Goal: Task Accomplishment & Management: Complete application form

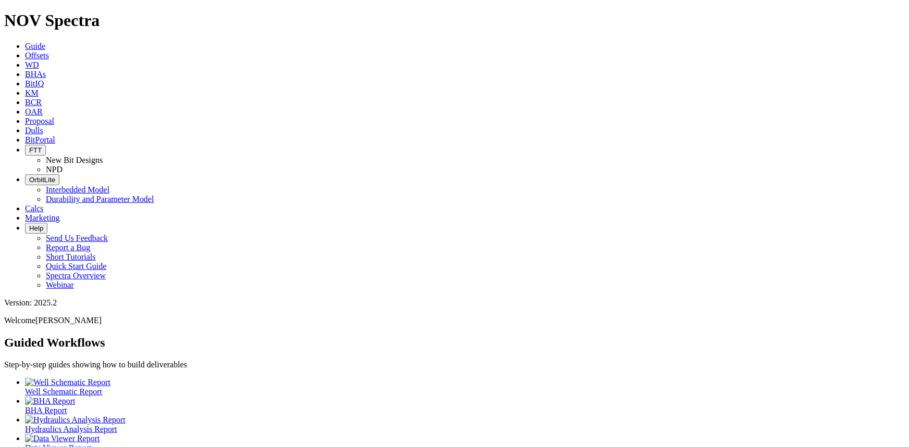
click at [25, 126] on icon at bounding box center [25, 130] width 0 height 9
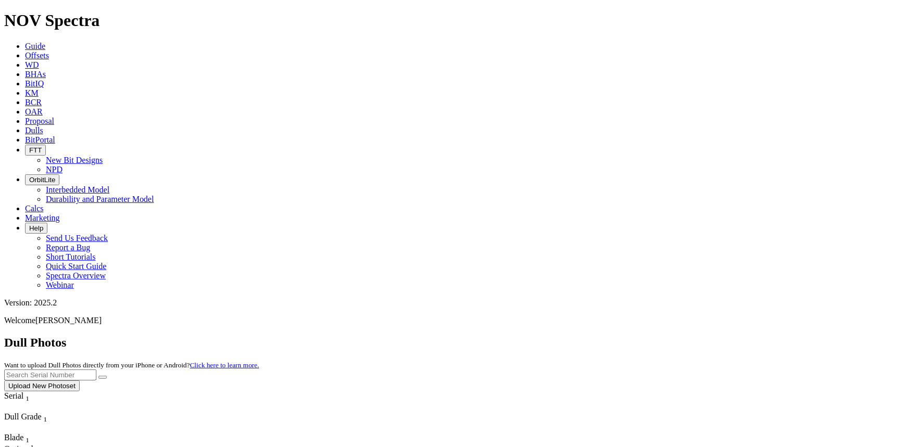
click at [80, 381] on button "Upload New Photoset" at bounding box center [42, 386] width 76 height 11
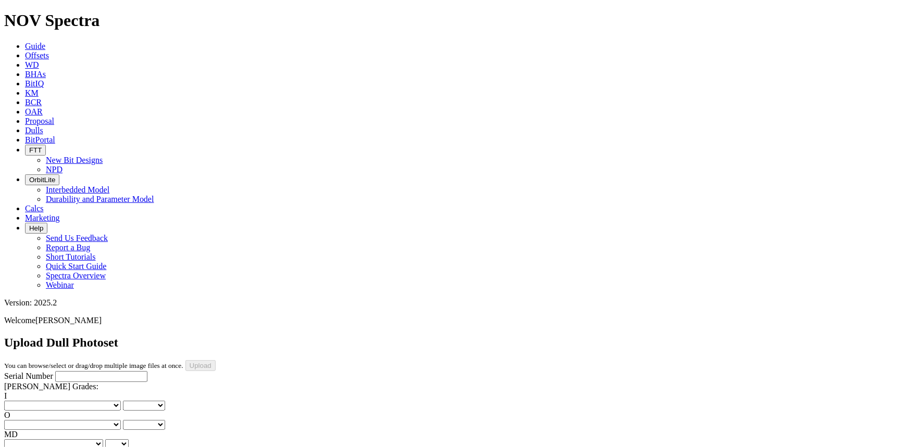
drag, startPoint x: 88, startPoint y: 90, endPoint x: 82, endPoint y: 94, distance: 6.8
click at [88, 371] on input "Serial Number" at bounding box center [101, 376] width 92 height 11
type input "A"
type input "F319575"
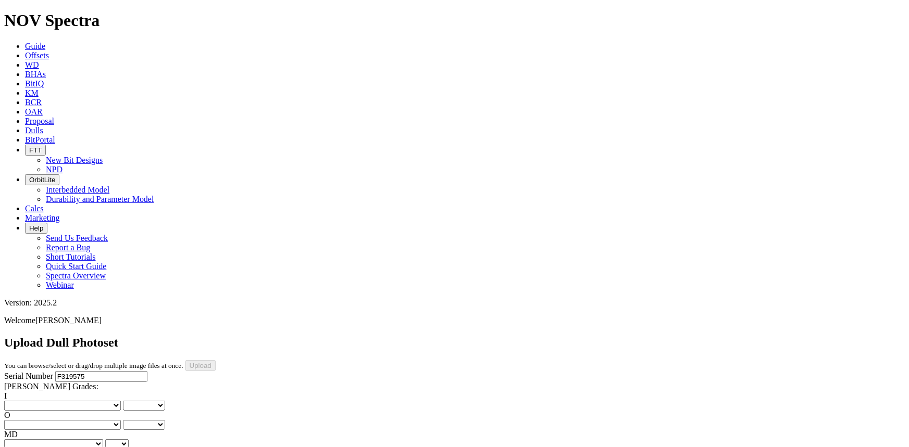
drag, startPoint x: 450, startPoint y: 286, endPoint x: 447, endPoint y: 271, distance: 15.2
drag, startPoint x: 557, startPoint y: 277, endPoint x: 556, endPoint y: 270, distance: 6.3
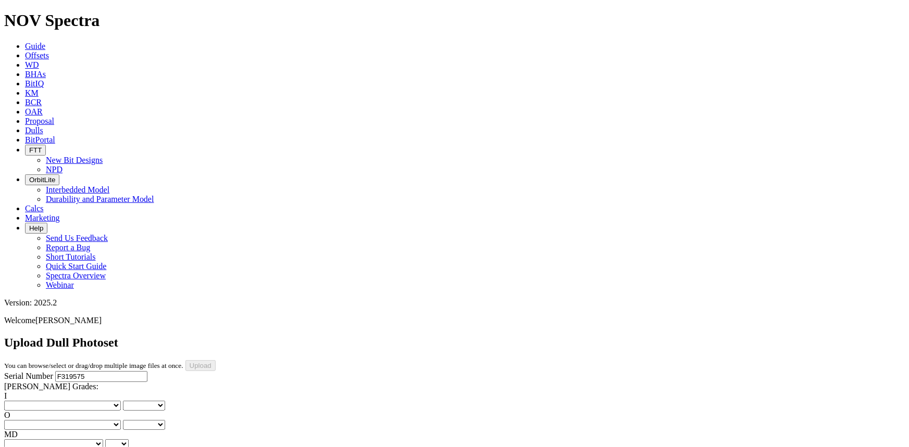
drag, startPoint x: 442, startPoint y: 421, endPoint x: 442, endPoint y: 414, distance: 7.8
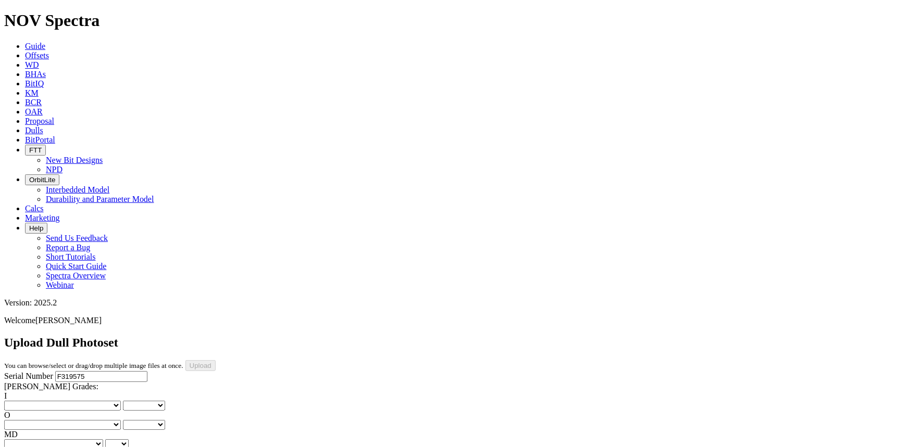
scroll to position [0, 0]
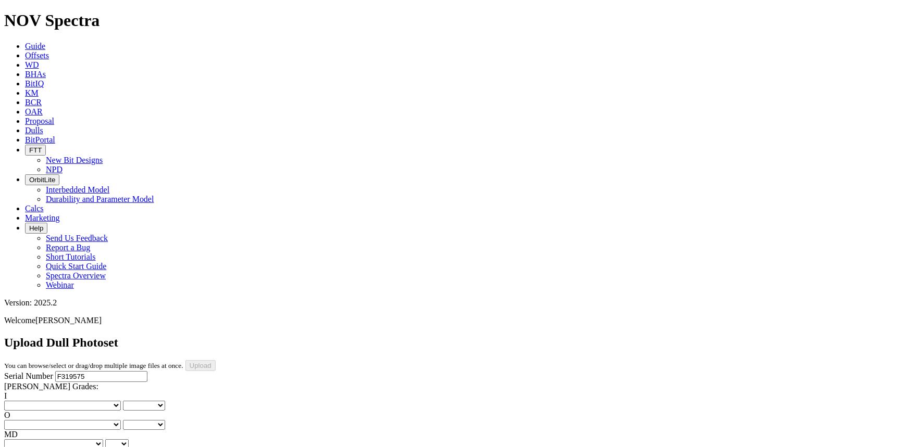
drag, startPoint x: 447, startPoint y: 365, endPoint x: 449, endPoint y: 359, distance: 5.4
drag, startPoint x: 447, startPoint y: 360, endPoint x: 447, endPoint y: 354, distance: 5.7
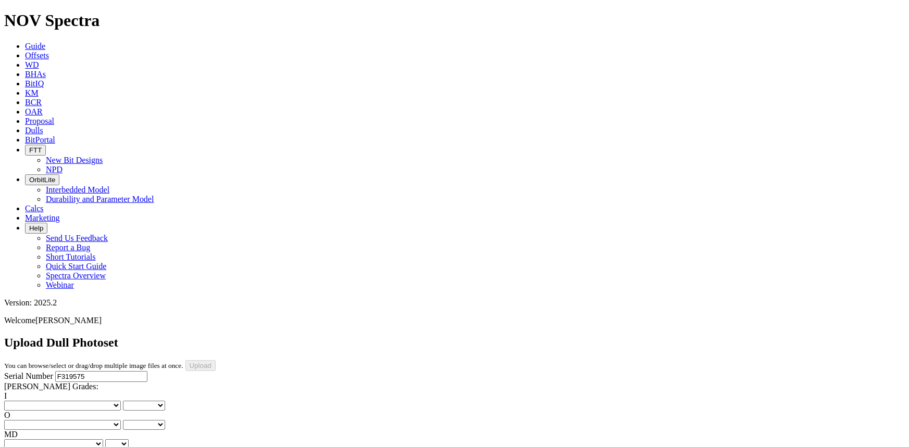
click at [7, 392] on label "I" at bounding box center [5, 396] width 3 height 9
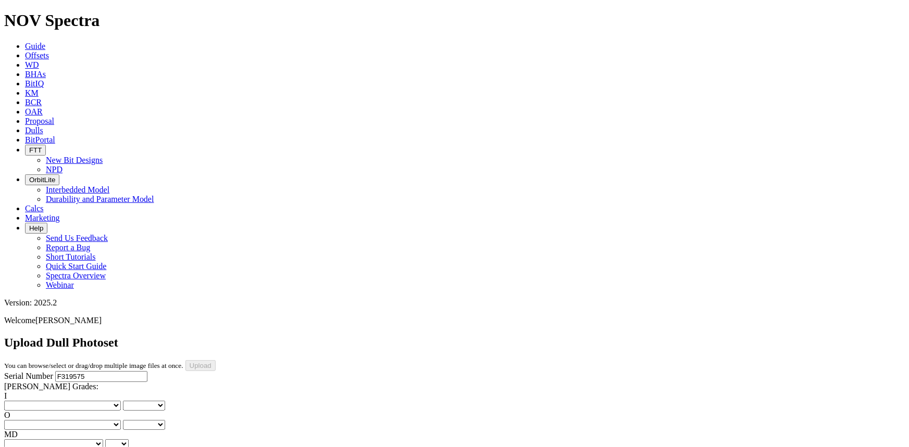
click at [123, 401] on select "0 1 2 3 4 5 6 7 8" at bounding box center [144, 406] width 42 height 10
click at [43, 401] on select "No lost, worn or damaged cutters 0 1 2 3 4 5 6 7 8 No diamond table left on any…" at bounding box center [62, 406] width 117 height 10
select select "number:1"
click at [21, 401] on select "No lost, worn or damaged cutters 0 1 2 3 4 5 6 7 8 No diamond table left on any…" at bounding box center [62, 406] width 117 height 10
select select "number:1"
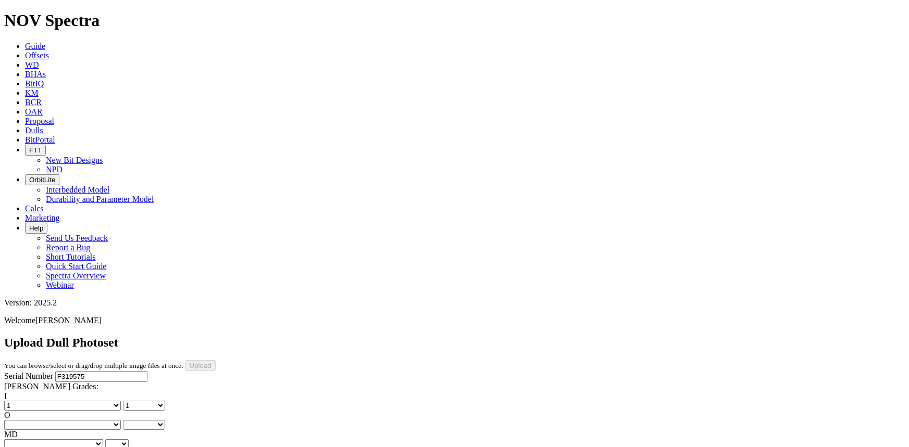
click at [93, 420] on select "No lost, worn or damaged cutters 0 1 2 3 4 5 6 7 8 No diamond table left on any…" at bounding box center [62, 425] width 117 height 10
select select "number:2"
click at [74, 420] on select "No lost, worn or damaged cutters 0 1 2 3 4 5 6 7 8 No diamond table left on any…" at bounding box center [62, 425] width 117 height 10
select select "number:2"
click at [42, 440] on select "BF - Bond Failure BT - Broken Teeth/Cutters BU - Balled Up Bit CR - Cored CT - …" at bounding box center [53, 445] width 99 height 10
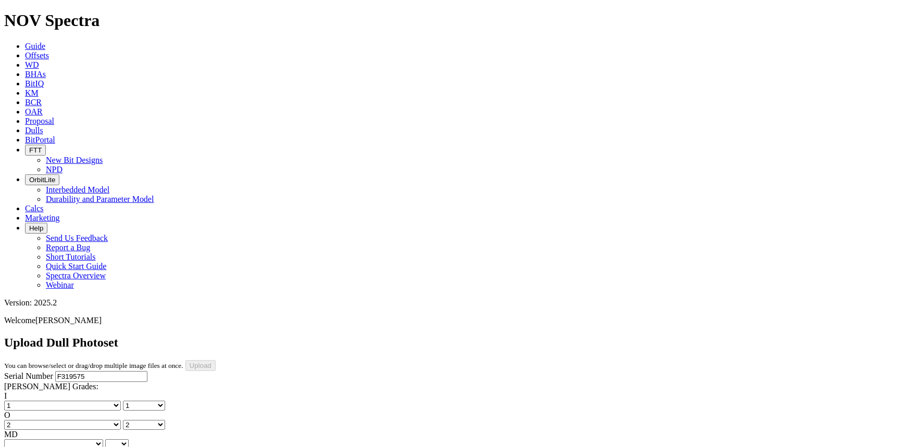
select select "string:CT"
click at [21, 440] on select "BF - Bond Failure BT - Broken Teeth/Cutters BU - Balled Up Bit CR - Cored CT - …" at bounding box center [53, 445] width 99 height 10
select select "string:CT"
select select "string:S"
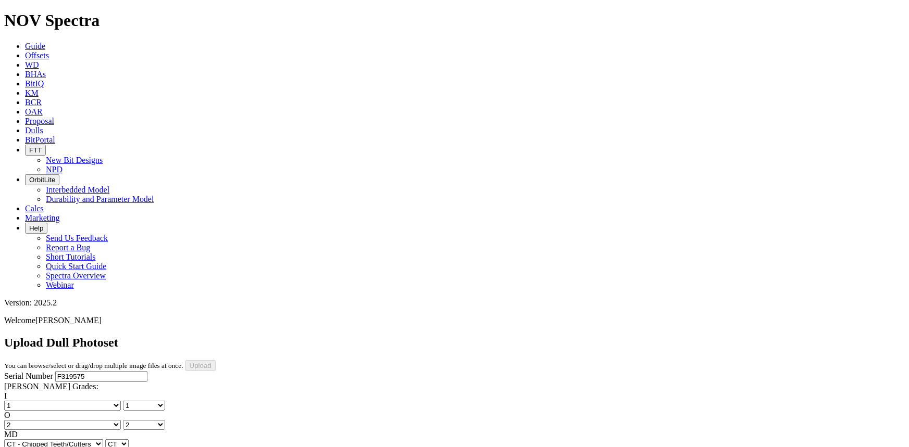
select select "string:S"
select select "string:X"
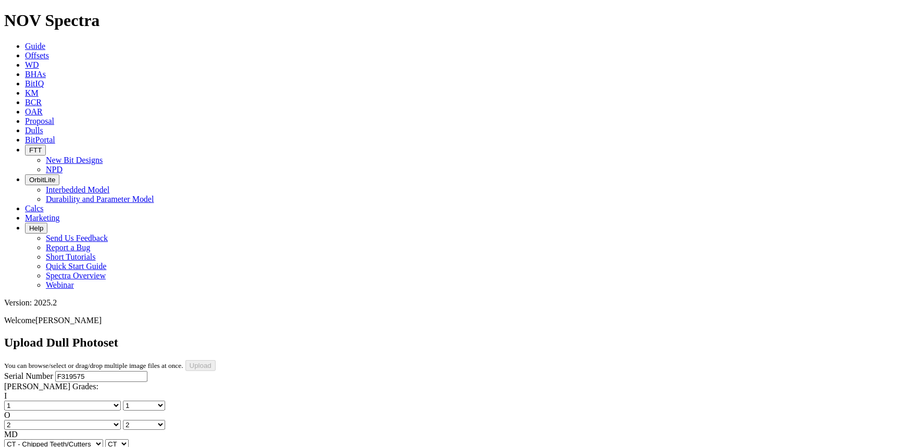
select select "string:X"
select select "string:I"
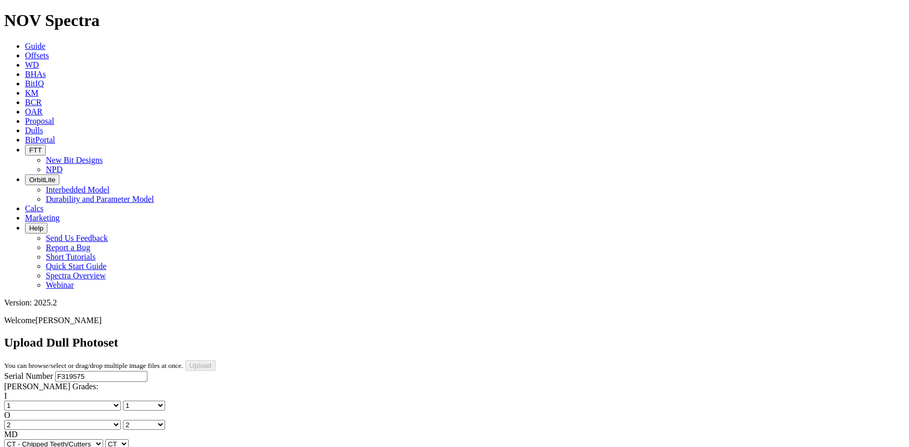
select select "string:1"
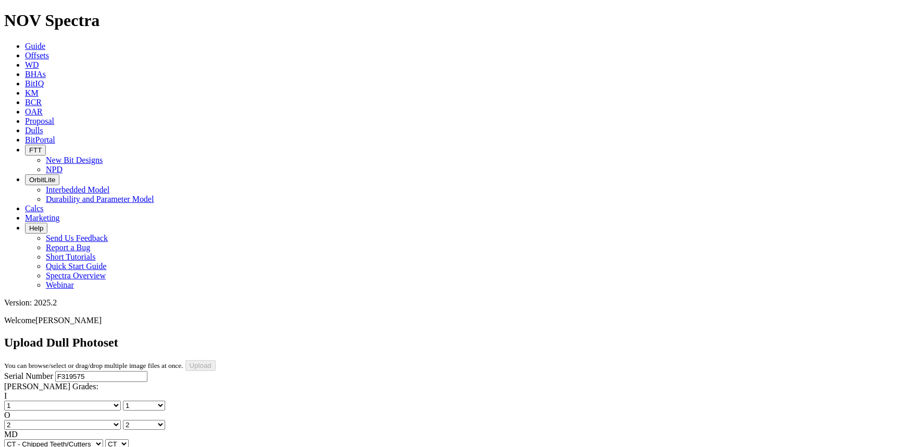
select select "string:I"
select select "string:WT"
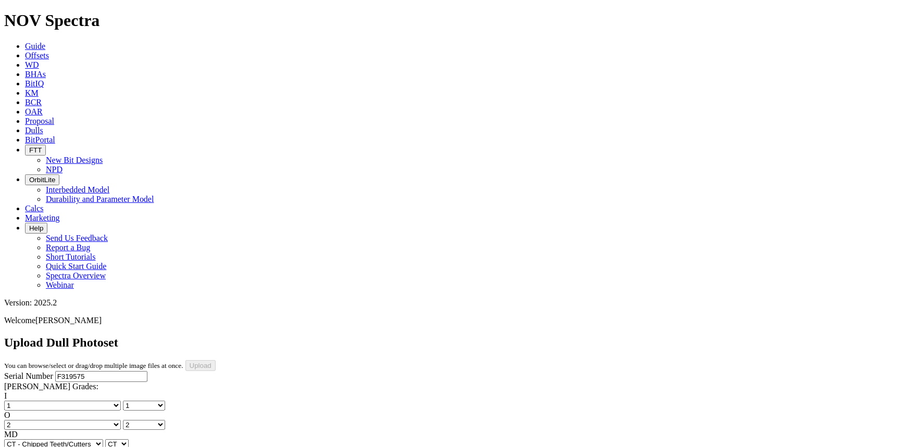
select select "string:WT"
select select "string:_"
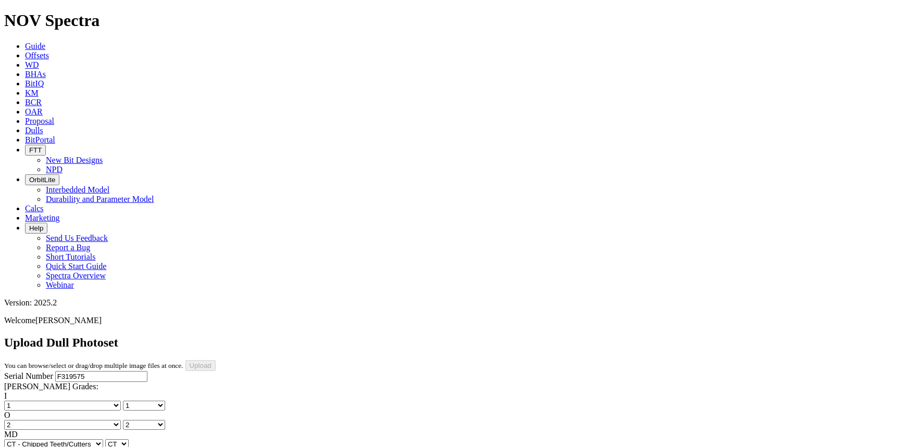
select select "string:_"
type input "[DATE]"
click at [216, 360] on input "Upload" at bounding box center [200, 365] width 30 height 11
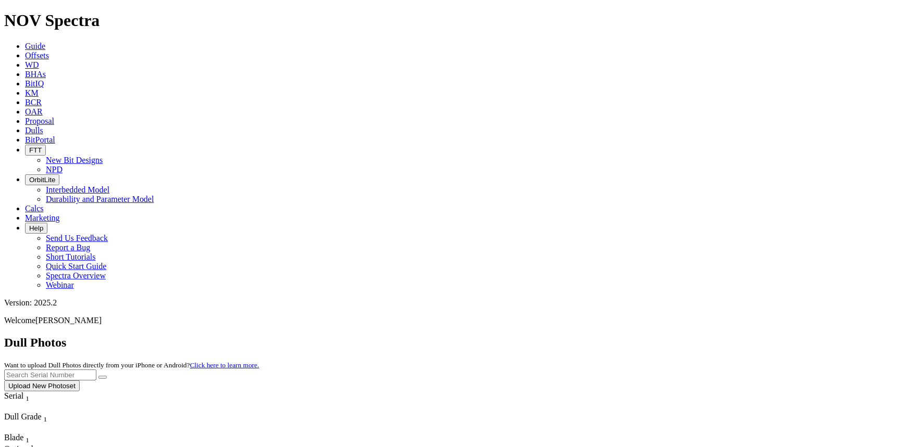
click at [80, 381] on button "Upload New Photoset" at bounding box center [42, 386] width 76 height 11
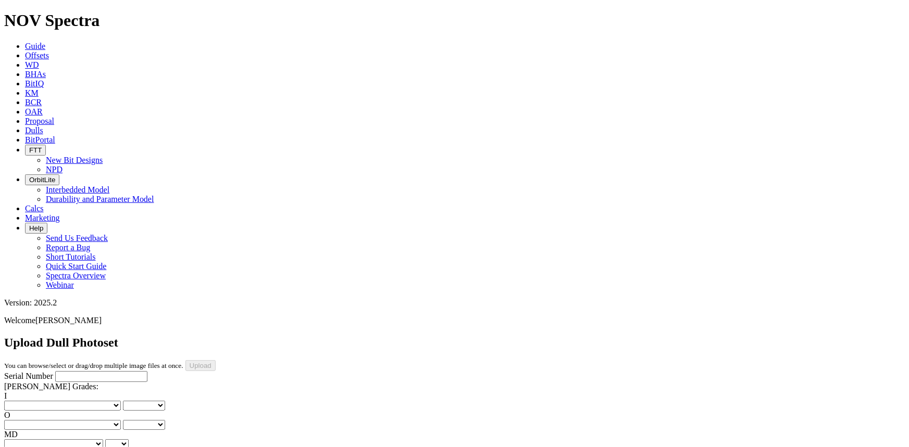
click at [55, 371] on input "Serial Number" at bounding box center [101, 376] width 92 height 11
type input "A312541"
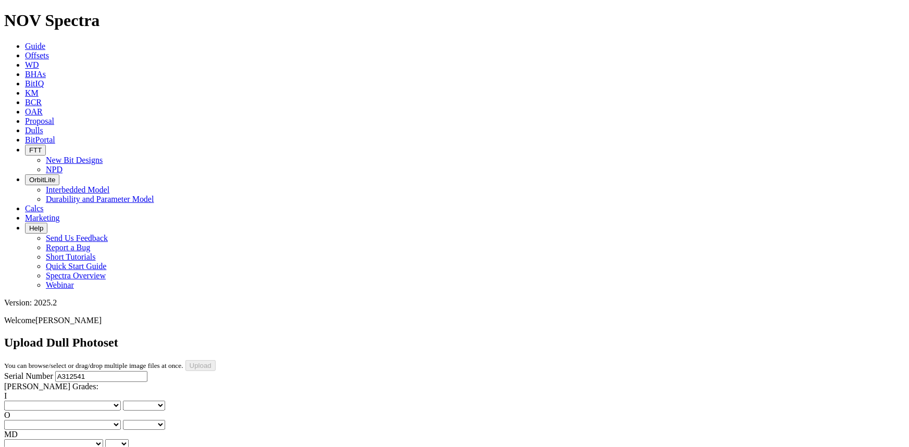
drag, startPoint x: 342, startPoint y: 230, endPoint x: 341, endPoint y: 222, distance: 7.3
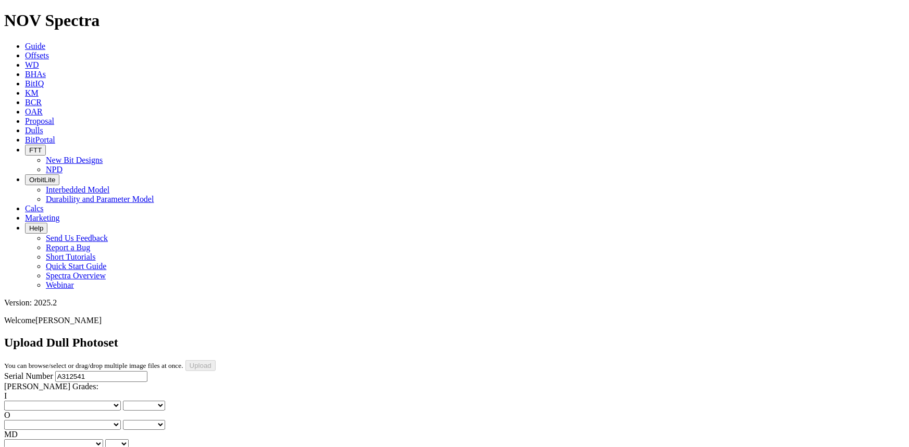
drag, startPoint x: 342, startPoint y: 360, endPoint x: 342, endPoint y: 354, distance: 6.3
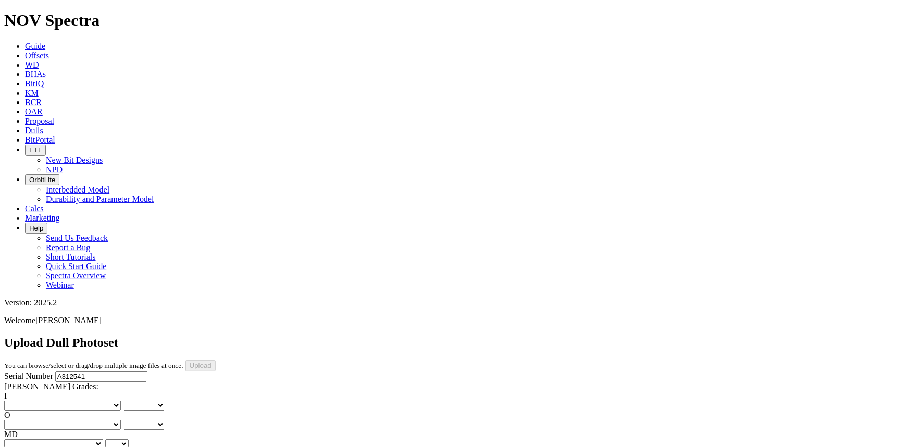
click at [39, 401] on select "No lost, worn or damaged cutters 0 1 2 3 4 5 6 7 8 No diamond table left on any…" at bounding box center [62, 406] width 117 height 10
select select "number:1"
click at [21, 401] on select "No lost, worn or damaged cutters 0 1 2 3 4 5 6 7 8 No diamond table left on any…" at bounding box center [62, 406] width 117 height 10
select select "number:1"
click at [94, 420] on select "No lost, worn or damaged cutters 0 1 2 3 4 5 6 7 8 No diamond table left on any…" at bounding box center [62, 425] width 117 height 10
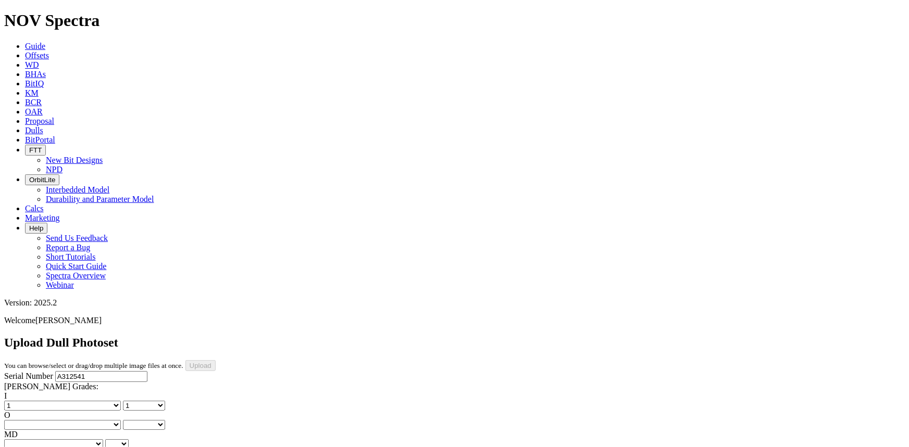
select select "number:1"
click at [74, 420] on select "No lost, worn or damaged cutters 0 1 2 3 4 5 6 7 8 No diamond table left on any…" at bounding box center [62, 425] width 117 height 10
select select "number:1"
click at [46, 440] on select "BF - Bond Failure BT - Broken Teeth/Cutters BU - Balled Up Bit CR - Cored CT - …" at bounding box center [53, 445] width 99 height 10
select select "string:WT"
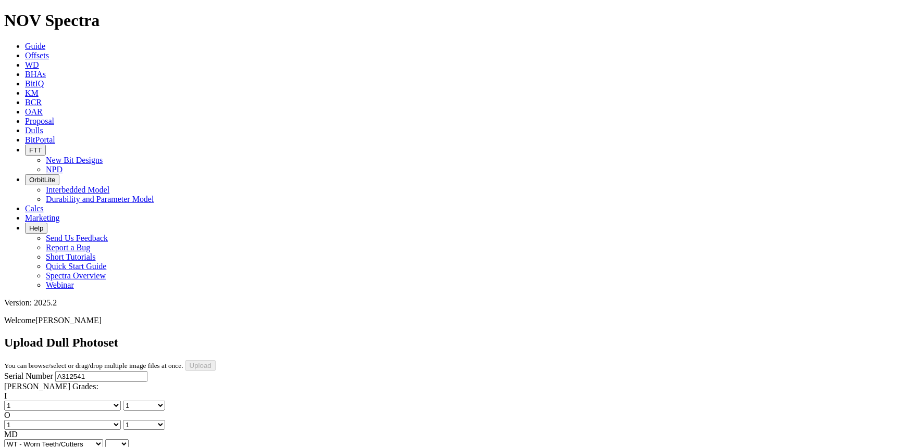
click at [21, 440] on select "BF - Bond Failure BT - Broken Teeth/Cutters BU - Balled Up Bit CR - Cored CT - …" at bounding box center [53, 445] width 99 height 10
select select "string:WT"
select select "string:A"
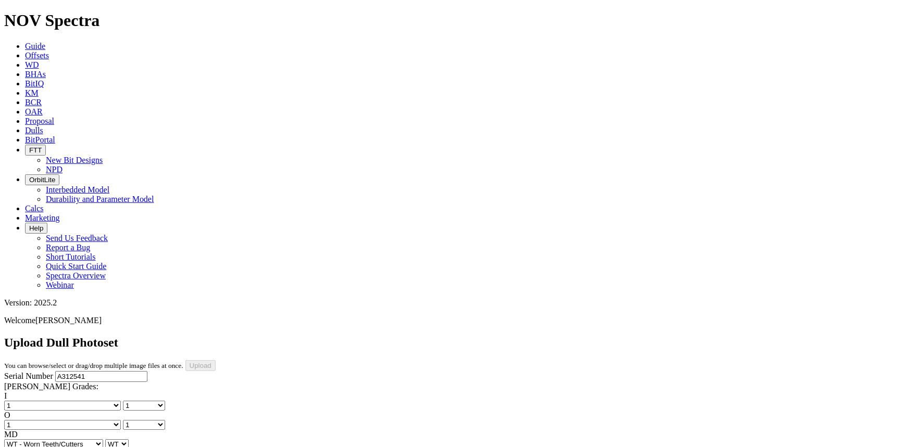
select select "string:A"
select select "string:X"
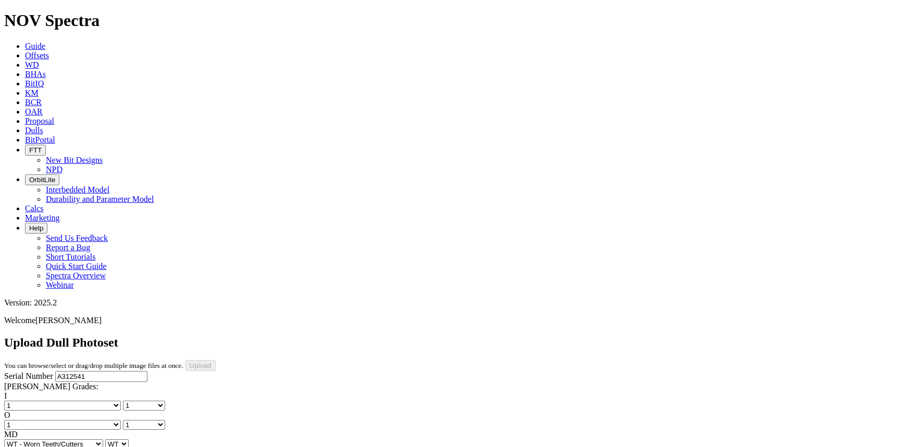
select select "string:I"
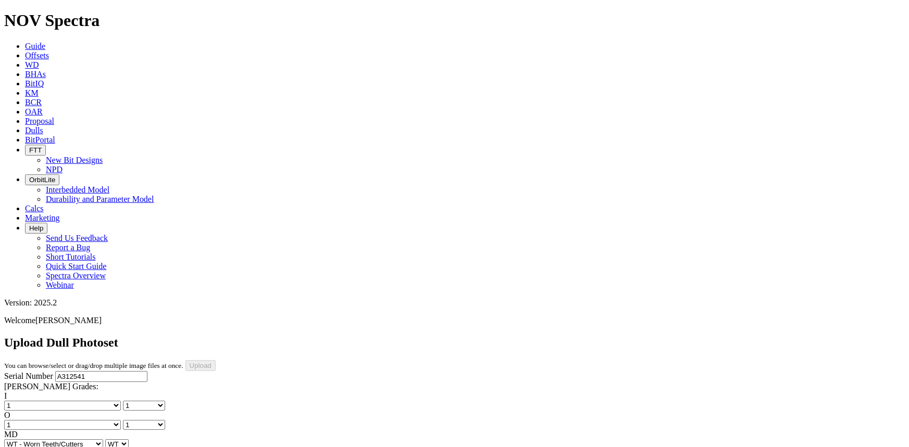
select select "string:CT"
select select "string:_"
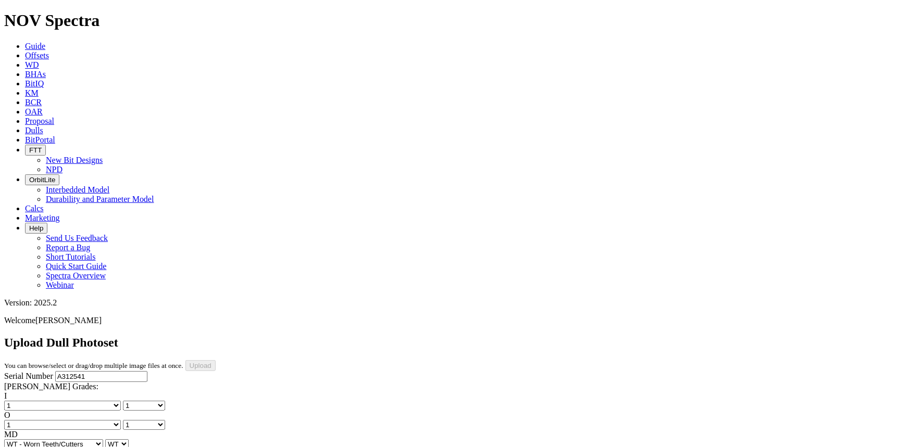
select select "string:_"
type input "[DATE]"
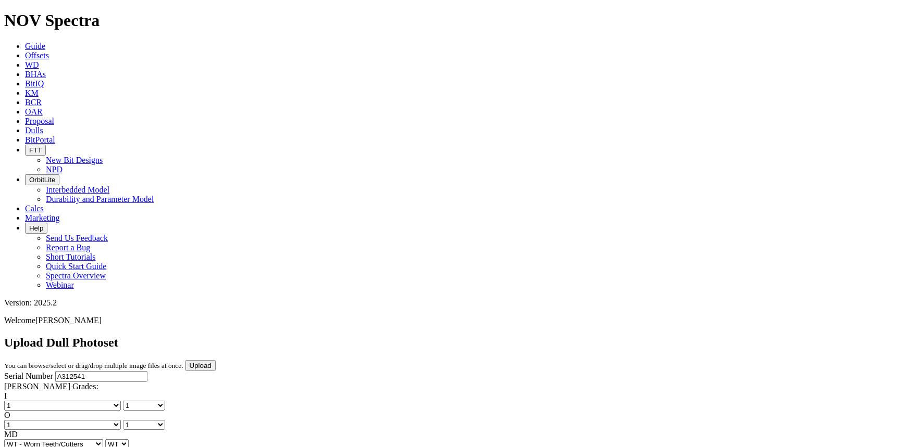
click at [216, 360] on input "Upload" at bounding box center [200, 365] width 30 height 11
